Goal: Task Accomplishment & Management: Use online tool/utility

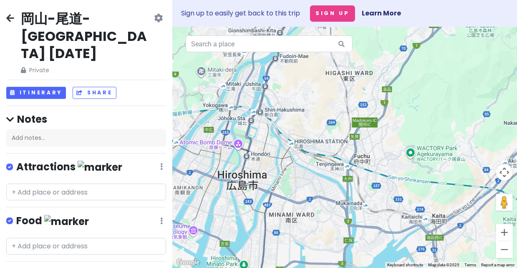
drag, startPoint x: 433, startPoint y: 200, endPoint x: 327, endPoint y: 231, distance: 110.3
click at [327, 231] on div at bounding box center [344, 147] width 344 height 241
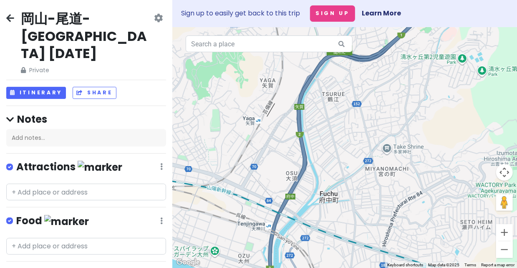
drag, startPoint x: 455, startPoint y: 169, endPoint x: 409, endPoint y: 182, distance: 47.4
click at [409, 182] on div at bounding box center [344, 147] width 344 height 241
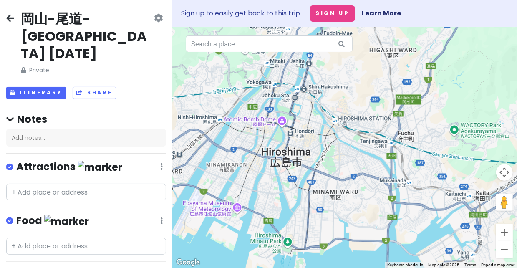
drag, startPoint x: 342, startPoint y: 192, endPoint x: 370, endPoint y: 154, distance: 47.1
click at [370, 154] on div at bounding box center [344, 147] width 344 height 241
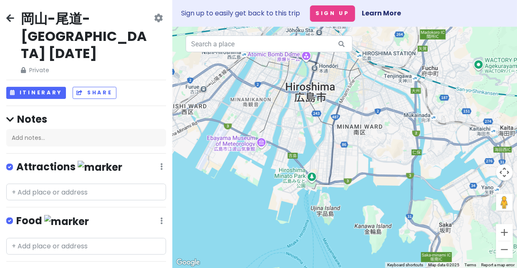
drag, startPoint x: 324, startPoint y: 174, endPoint x: 349, endPoint y: 109, distance: 69.4
click at [349, 109] on div at bounding box center [344, 147] width 344 height 241
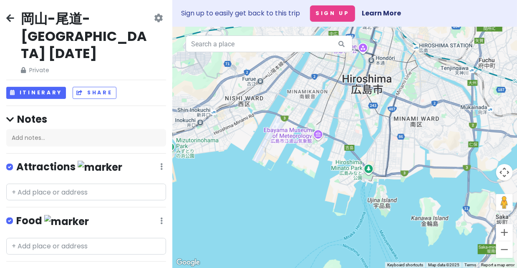
drag, startPoint x: 311, startPoint y: 149, endPoint x: 369, endPoint y: 141, distance: 58.1
click at [369, 141] on div at bounding box center [344, 147] width 344 height 241
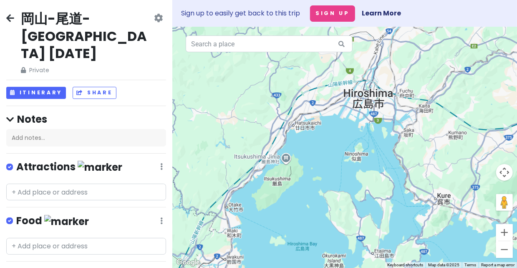
drag, startPoint x: 365, startPoint y: 162, endPoint x: 365, endPoint y: 131, distance: 31.3
click at [365, 131] on div at bounding box center [344, 147] width 344 height 241
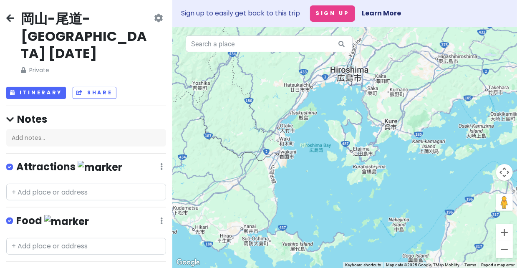
drag, startPoint x: 377, startPoint y: 173, endPoint x: 359, endPoint y: 130, distance: 46.8
click at [359, 130] on div at bounding box center [344, 147] width 344 height 241
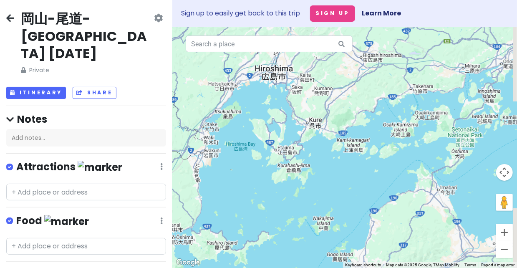
drag, startPoint x: 435, startPoint y: 160, endPoint x: 363, endPoint y: 159, distance: 72.1
click at [363, 159] on div at bounding box center [344, 147] width 344 height 241
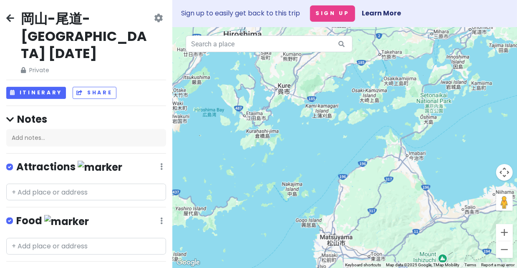
drag, startPoint x: 415, startPoint y: 194, endPoint x: 384, endPoint y: 152, distance: 51.9
click at [384, 152] on div at bounding box center [344, 147] width 344 height 241
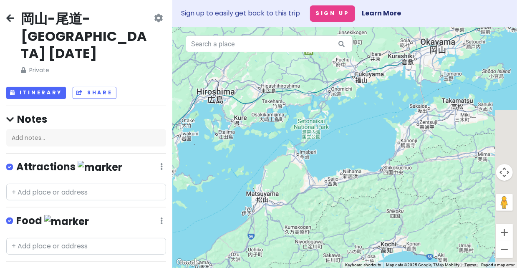
drag, startPoint x: 384, startPoint y: 152, endPoint x: 284, endPoint y: 156, distance: 100.5
click at [284, 156] on div at bounding box center [344, 147] width 344 height 241
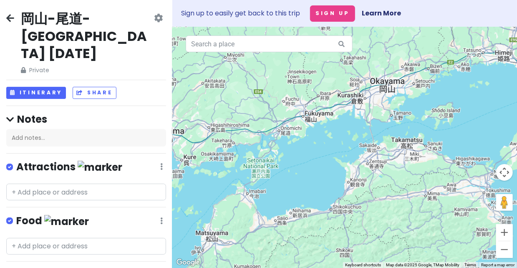
drag, startPoint x: 385, startPoint y: 179, endPoint x: 337, endPoint y: 217, distance: 61.7
click at [337, 217] on div at bounding box center [344, 147] width 344 height 241
click at [395, 91] on div at bounding box center [344, 147] width 344 height 241
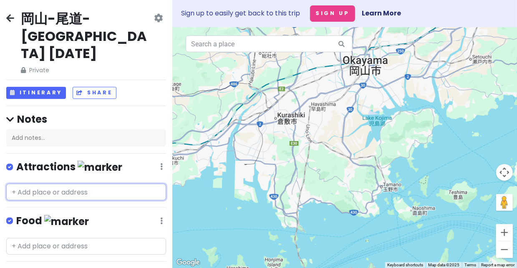
click at [92, 183] on input "text" at bounding box center [86, 191] width 160 height 17
click at [370, 69] on div at bounding box center [344, 147] width 344 height 241
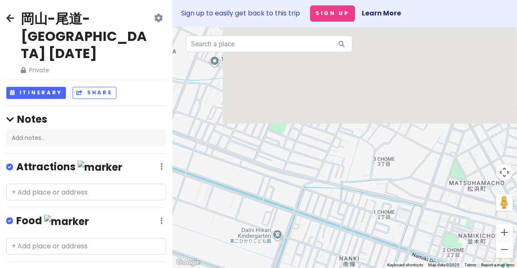
drag, startPoint x: 306, startPoint y: 105, endPoint x: 304, endPoint y: 211, distance: 105.9
click at [304, 211] on div at bounding box center [344, 147] width 344 height 241
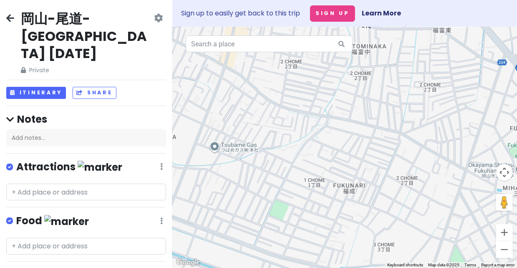
drag, startPoint x: 310, startPoint y: 201, endPoint x: 310, endPoint y: 293, distance: 91.7
click at [310, 267] on html "岡山-尾道-[GEOGRAPHIC_DATA] [DATE] Private Change Dates Make a Copy Delete Trip Go …" at bounding box center [258, 134] width 517 height 268
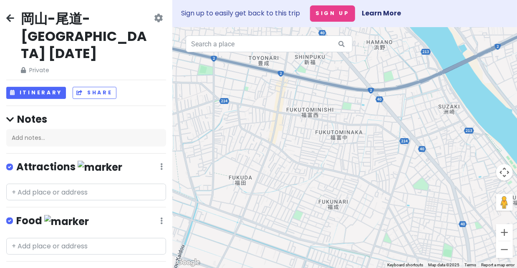
drag, startPoint x: 305, startPoint y: 133, endPoint x: 359, endPoint y: 75, distance: 78.8
click at [353, 80] on div at bounding box center [344, 147] width 344 height 241
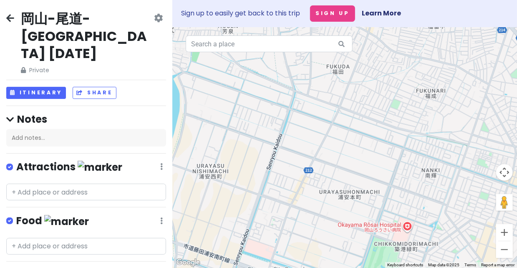
drag, startPoint x: 341, startPoint y: 111, endPoint x: 405, endPoint y: 40, distance: 95.3
click at [405, 40] on div at bounding box center [344, 147] width 344 height 241
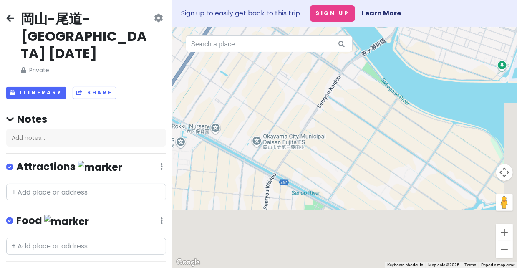
drag, startPoint x: 377, startPoint y: 159, endPoint x: 329, endPoint y: 74, distance: 97.4
click at [329, 74] on div at bounding box center [344, 147] width 344 height 241
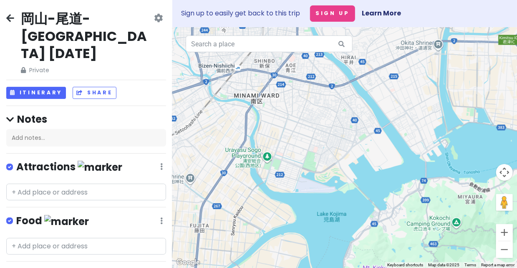
drag, startPoint x: 394, startPoint y: 105, endPoint x: 274, endPoint y: 199, distance: 152.1
click at [274, 199] on div at bounding box center [344, 147] width 344 height 241
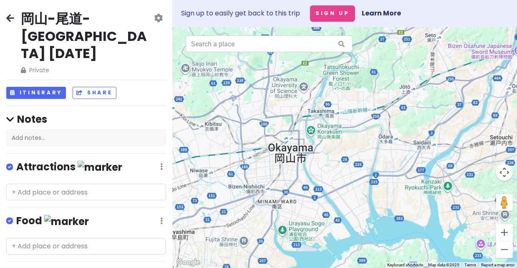
drag, startPoint x: 306, startPoint y: 105, endPoint x: 303, endPoint y: 179, distance: 73.4
click at [303, 179] on div at bounding box center [344, 147] width 344 height 241
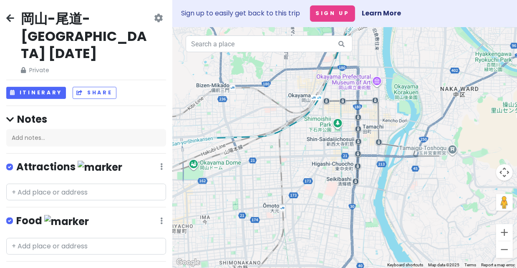
click at [378, 83] on div at bounding box center [344, 147] width 344 height 241
click at [378, 87] on div at bounding box center [344, 147] width 344 height 241
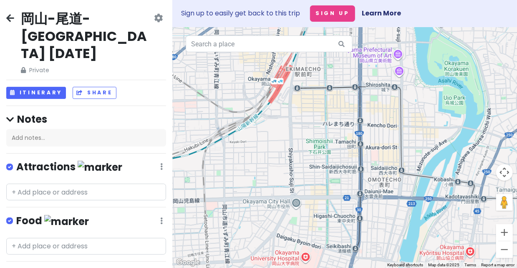
click at [398, 55] on div at bounding box center [344, 147] width 344 height 241
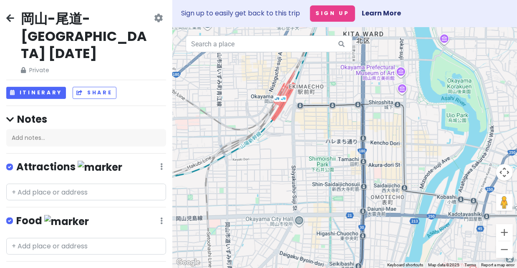
drag, startPoint x: 398, startPoint y: 55, endPoint x: 401, endPoint y: 75, distance: 20.3
click at [401, 75] on div at bounding box center [344, 147] width 344 height 241
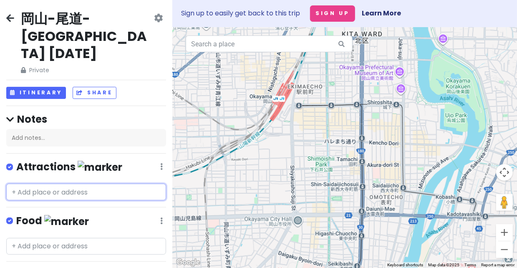
click at [73, 183] on input "text" at bounding box center [86, 191] width 160 height 17
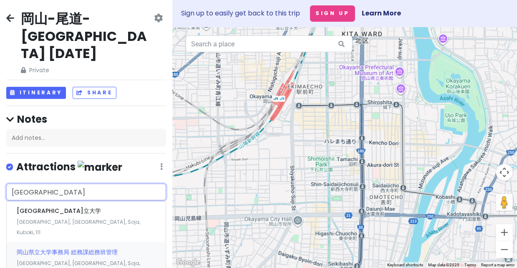
type input "[GEOGRAPHIC_DATA]立"
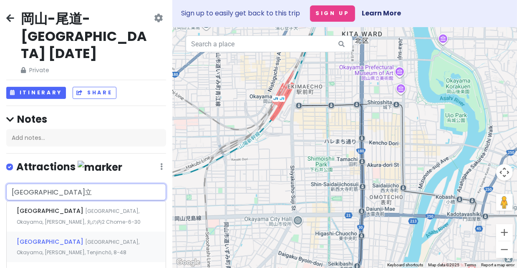
click at [109, 224] on span "[GEOGRAPHIC_DATA], Okayama, [PERSON_NAME], Tenjinchō, 8−48" at bounding box center [79, 216] width 124 height 18
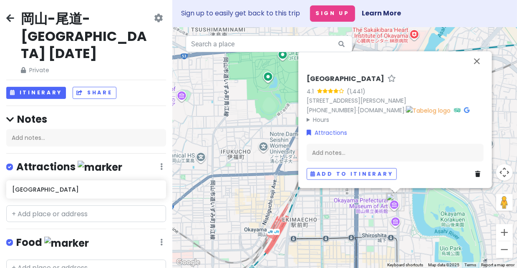
click at [373, 212] on div "[GEOGRAPHIC_DATA] 4.1 (1,441) 8-48 [GEOGRAPHIC_DATA][PERSON_NAME], [GEOGRAPHIC_…" at bounding box center [344, 147] width 344 height 241
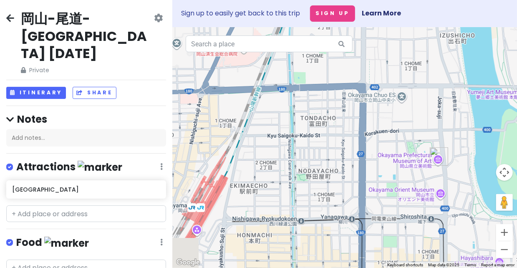
drag, startPoint x: 357, startPoint y: 218, endPoint x: 362, endPoint y: 165, distance: 54.0
click at [362, 165] on div at bounding box center [344, 147] width 344 height 241
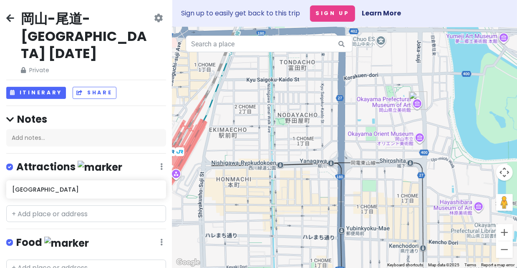
drag, startPoint x: 372, startPoint y: 210, endPoint x: 334, endPoint y: 142, distance: 77.8
click at [334, 142] on div at bounding box center [344, 147] width 344 height 241
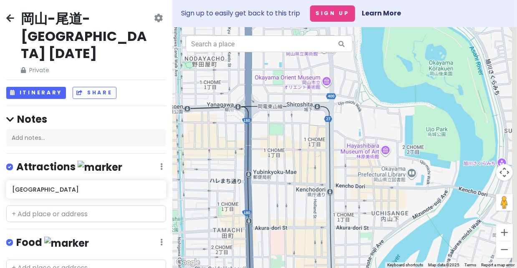
drag, startPoint x: 407, startPoint y: 190, endPoint x: 324, endPoint y: 164, distance: 87.0
click at [324, 164] on div at bounding box center [344, 147] width 344 height 241
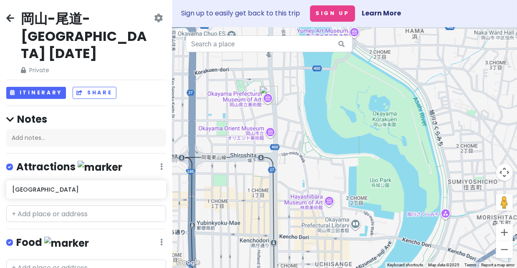
drag, startPoint x: 403, startPoint y: 189, endPoint x: 355, endPoint y: 245, distance: 73.0
click at [355, 245] on div at bounding box center [344, 147] width 344 height 241
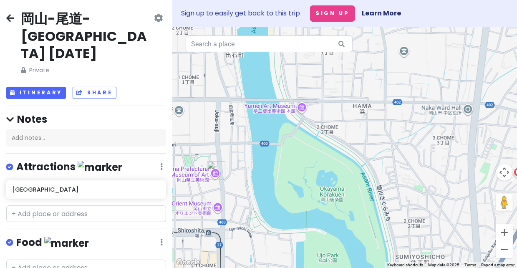
drag, startPoint x: 339, startPoint y: 217, endPoint x: 285, endPoint y: 293, distance: 93.8
click at [285, 267] on html "岡山-尾道-[GEOGRAPHIC_DATA] [DATE] Private Change Dates Make a Copy Delete Trip Go …" at bounding box center [258, 134] width 517 height 268
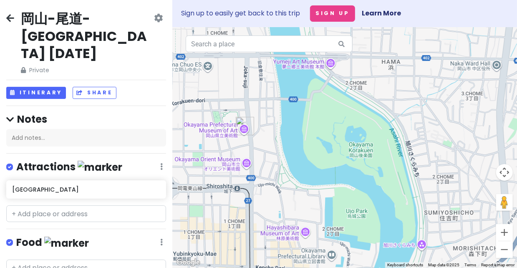
drag, startPoint x: 269, startPoint y: 240, endPoint x: 322, endPoint y: 166, distance: 90.5
click at [322, 166] on div at bounding box center [344, 147] width 344 height 241
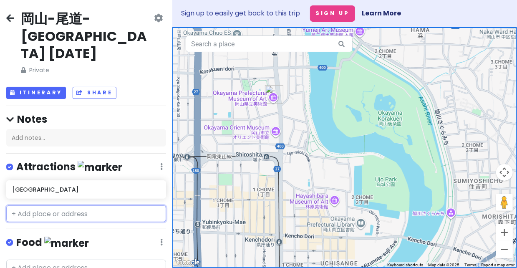
click at [77, 205] on input "text" at bounding box center [86, 213] width 160 height 17
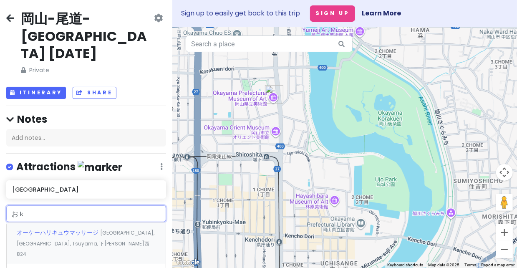
type input "お"
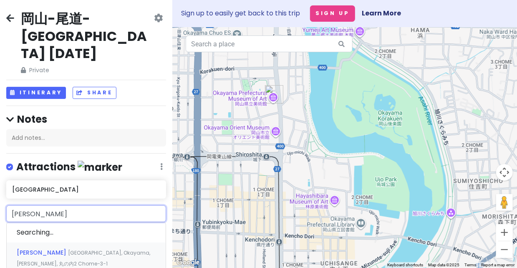
type input "[PERSON_NAME]"
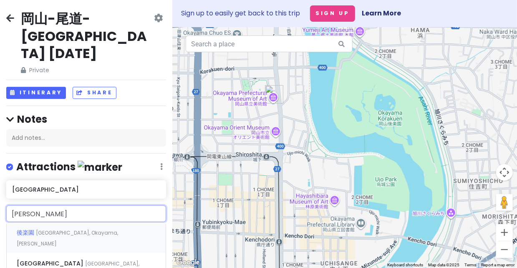
click at [90, 229] on span "[GEOGRAPHIC_DATA], Okayama, [PERSON_NAME]" at bounding box center [67, 238] width 101 height 18
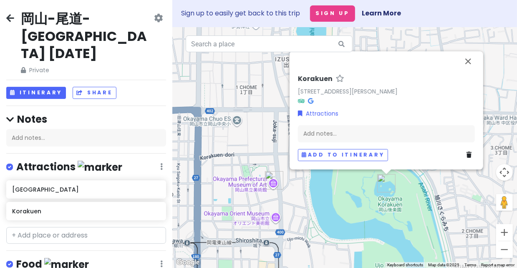
click at [344, 225] on div "Korakuen 1 Korakuen, [GEOGRAPHIC_DATA], [GEOGRAPHIC_DATA], 703-8257, [GEOGRAPHI…" at bounding box center [344, 147] width 344 height 241
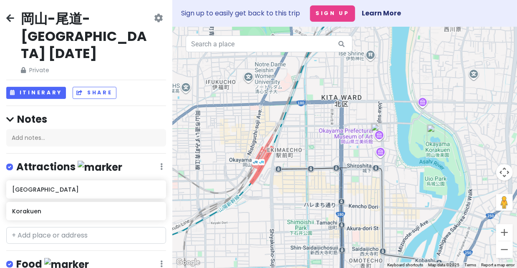
drag, startPoint x: 397, startPoint y: 149, endPoint x: 470, endPoint y: 115, distance: 80.2
click at [470, 115] on div at bounding box center [344, 147] width 344 height 241
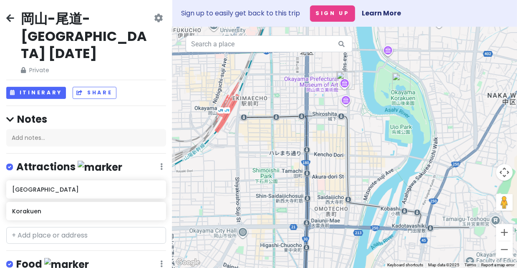
drag, startPoint x: 417, startPoint y: 223, endPoint x: 379, endPoint y: 174, distance: 61.6
click at [379, 174] on div at bounding box center [344, 147] width 344 height 241
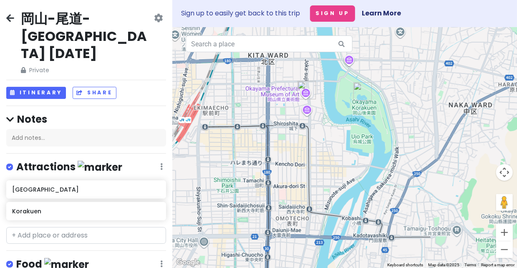
drag, startPoint x: 390, startPoint y: 215, endPoint x: 337, endPoint y: 221, distance: 53.6
click at [338, 225] on div at bounding box center [344, 147] width 344 height 241
